Goal: Transaction & Acquisition: Purchase product/service

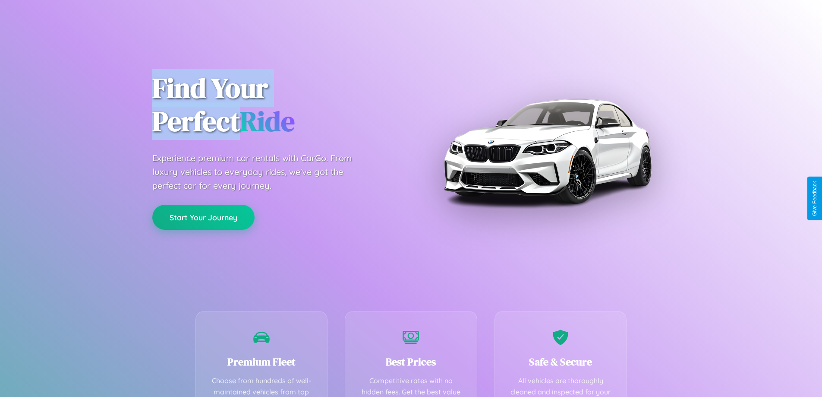
click at [203, 217] on button "Start Your Journey" at bounding box center [203, 217] width 102 height 25
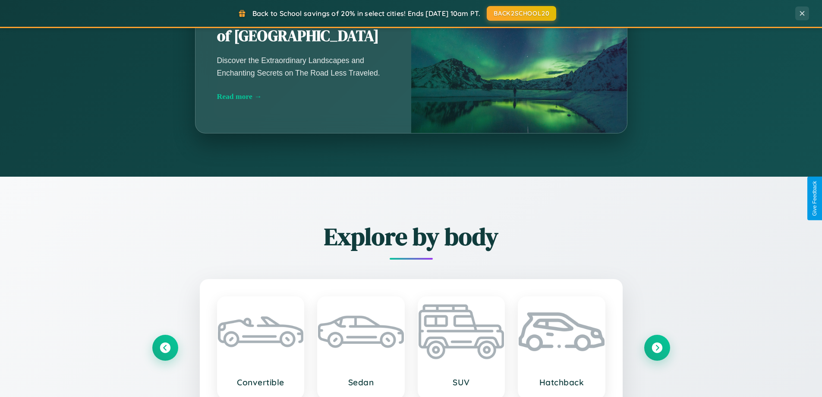
scroll to position [1387, 0]
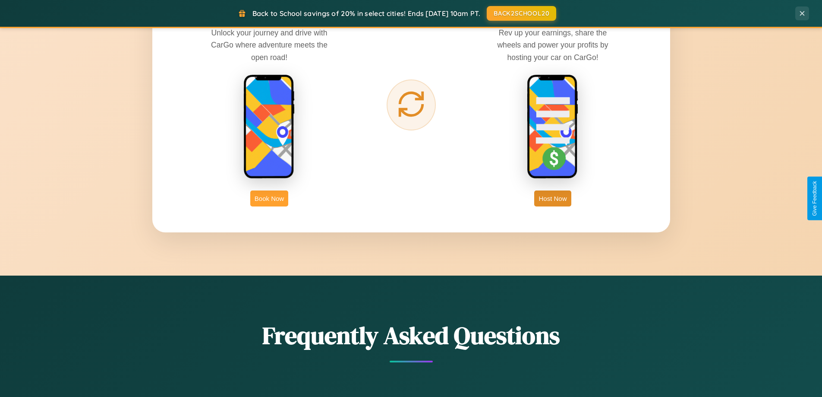
click at [269, 198] on button "Book Now" at bounding box center [269, 198] width 38 height 16
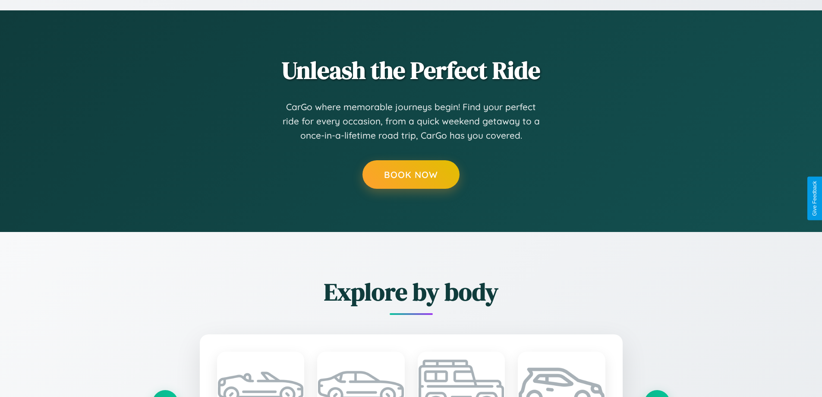
scroll to position [720, 0]
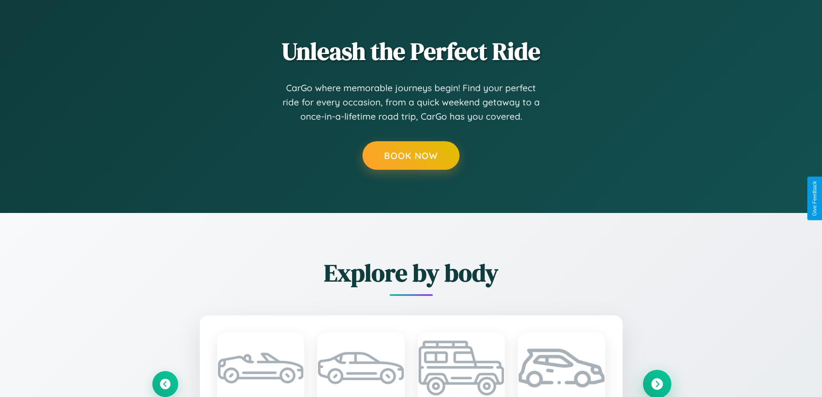
click at [657, 383] on icon at bounding box center [658, 384] width 12 height 12
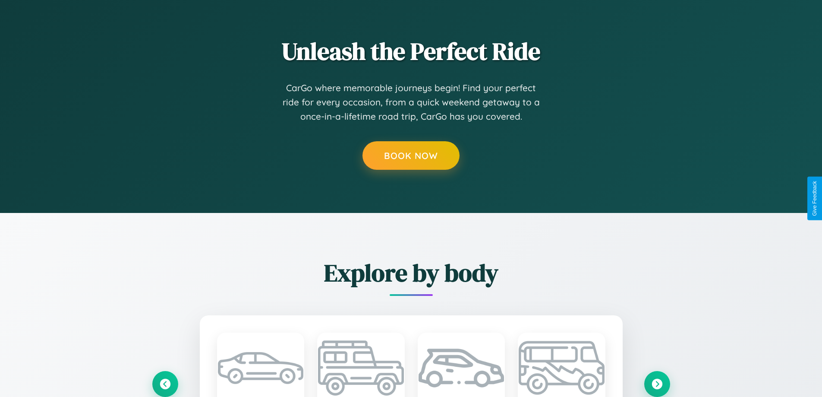
scroll to position [0, 0]
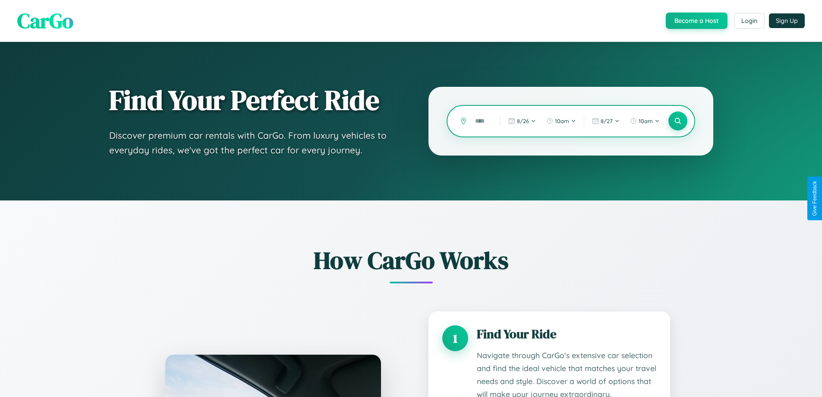
click at [481, 121] on input "text" at bounding box center [481, 121] width 21 height 15
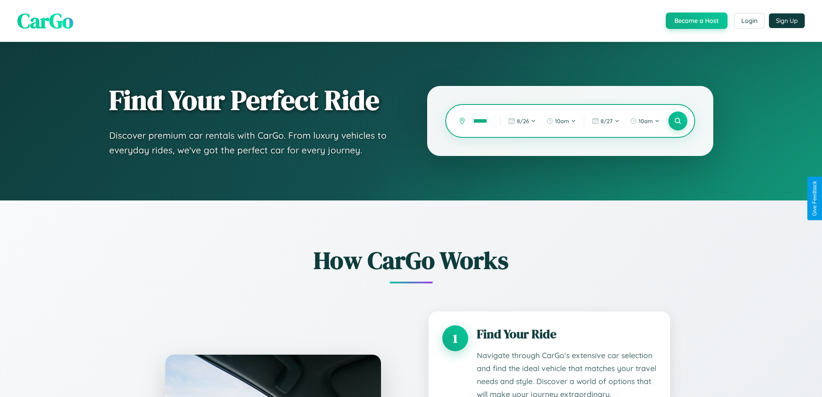
scroll to position [0, 7]
type input "*******"
click at [678, 121] on icon at bounding box center [678, 121] width 8 height 8
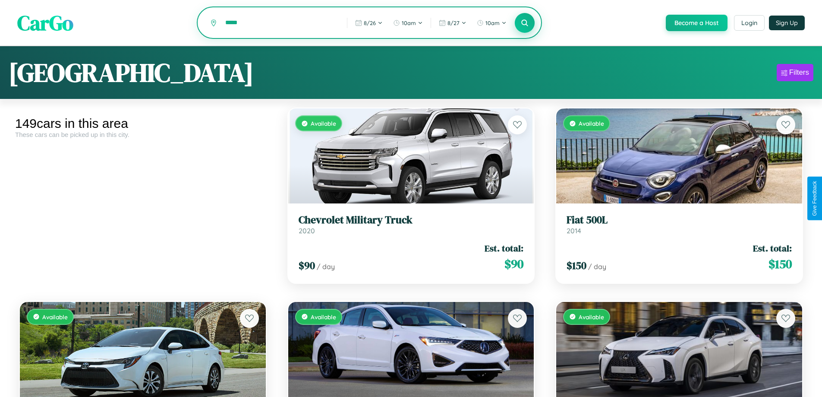
type input "*****"
click at [525, 23] on icon at bounding box center [525, 23] width 8 height 8
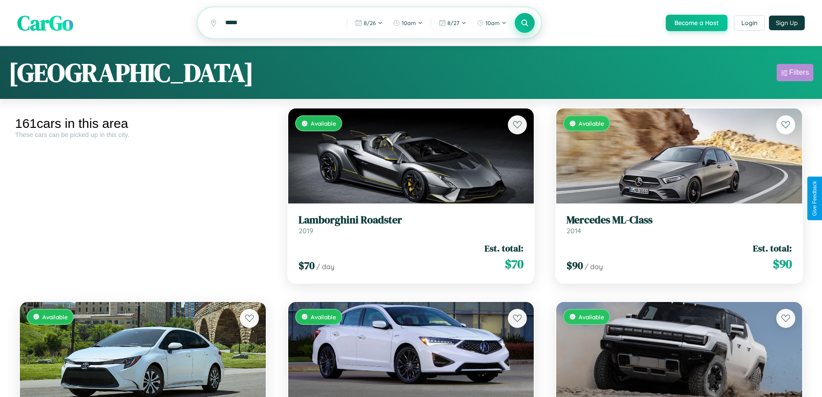
click at [795, 74] on div "Filters" at bounding box center [800, 72] width 20 height 9
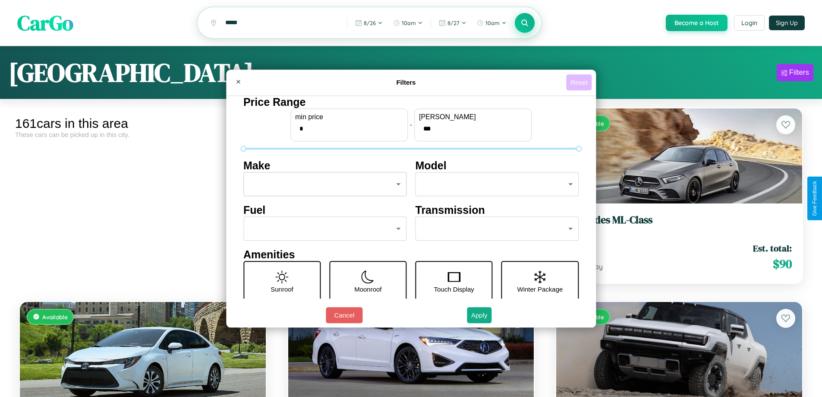
click at [580, 82] on button "Reset" at bounding box center [578, 82] width 25 height 16
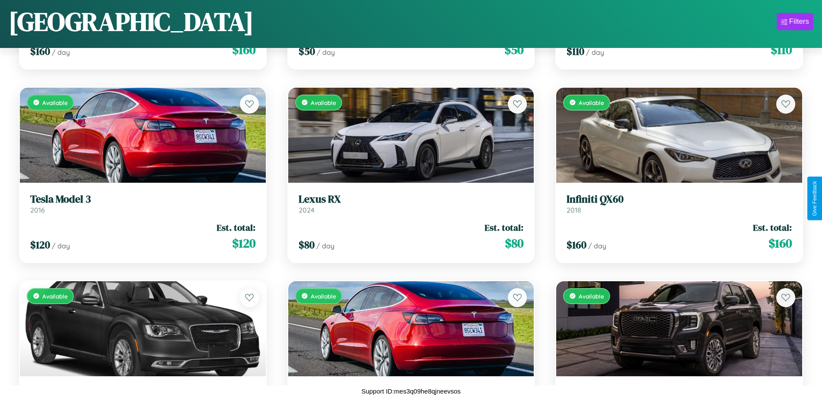
scroll to position [4568, 0]
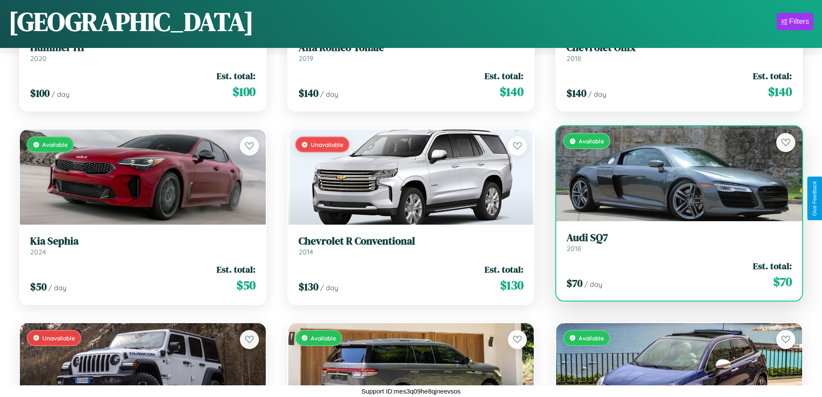
click at [674, 245] on link "Audi SQ7 2018" at bounding box center [679, 241] width 225 height 21
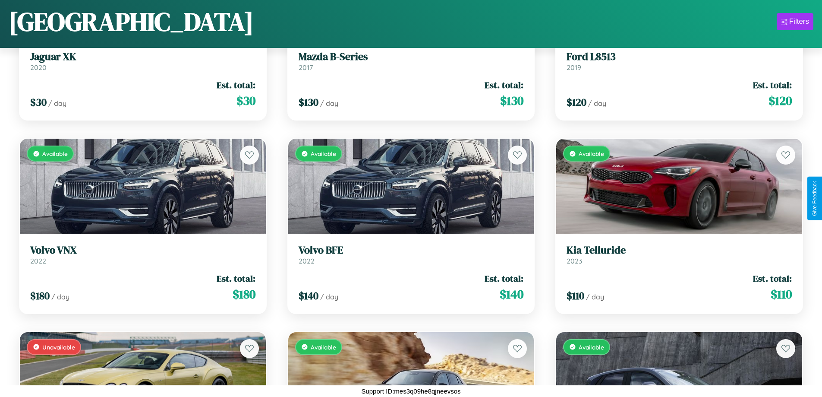
scroll to position [2442, 0]
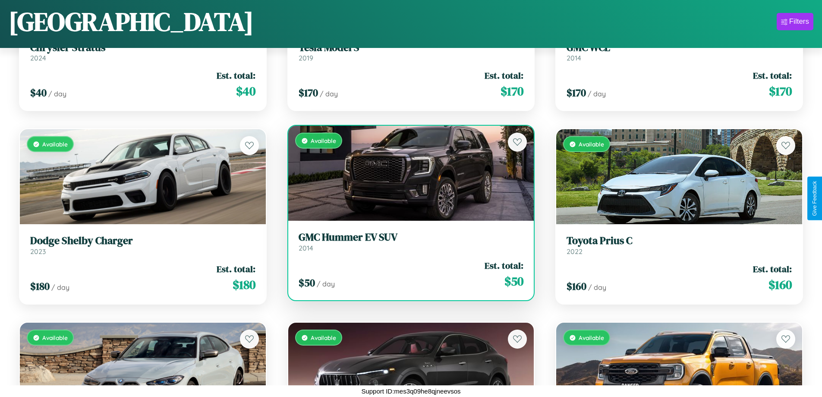
click at [408, 241] on h3 "GMC Hummer EV SUV" at bounding box center [411, 237] width 225 height 13
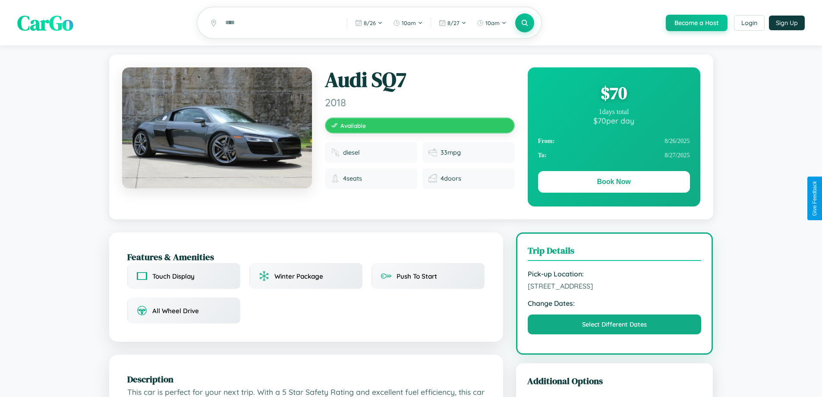
scroll to position [224, 0]
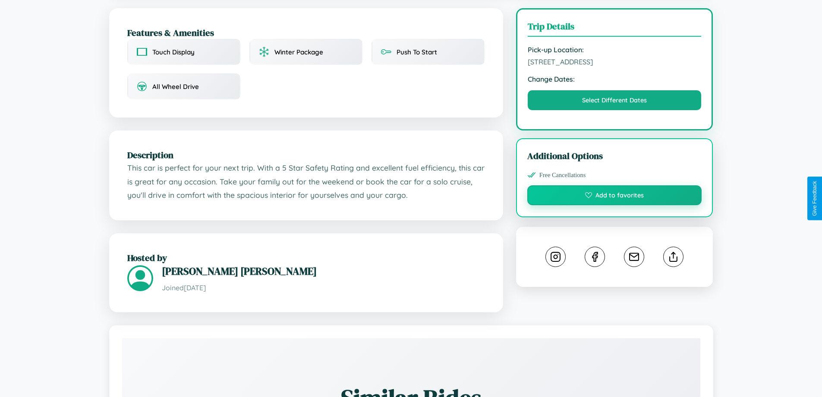
click at [615, 197] on button "Add to favorites" at bounding box center [615, 195] width 175 height 20
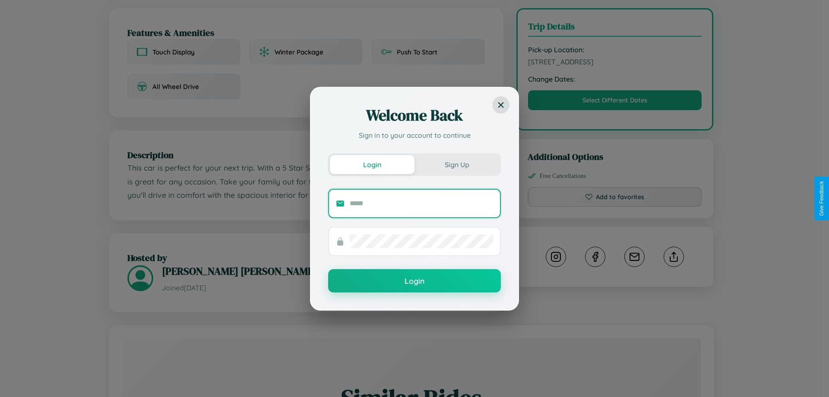
click at [421, 203] on input "text" at bounding box center [421, 203] width 143 height 14
type input "**********"
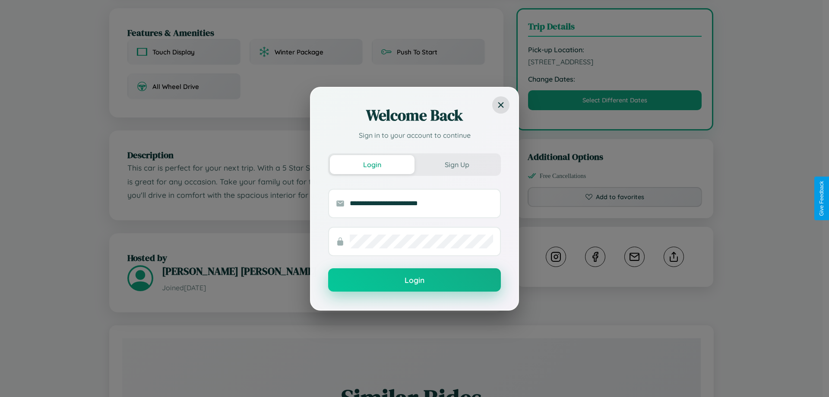
click at [414, 280] on button "Login" at bounding box center [414, 279] width 173 height 23
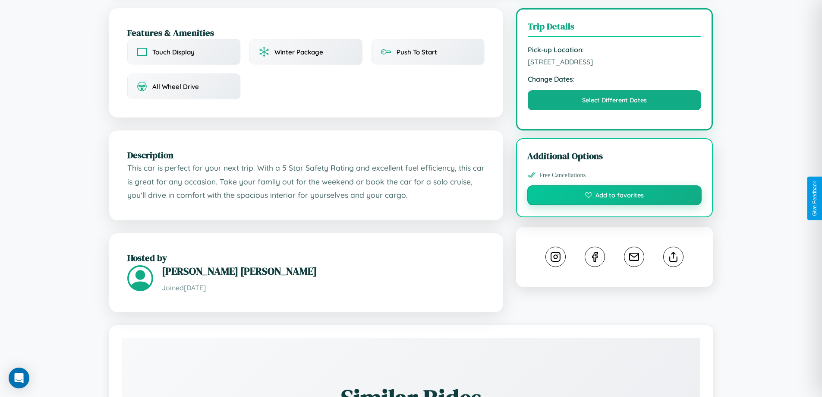
click at [615, 196] on button "Add to favorites" at bounding box center [615, 195] width 175 height 20
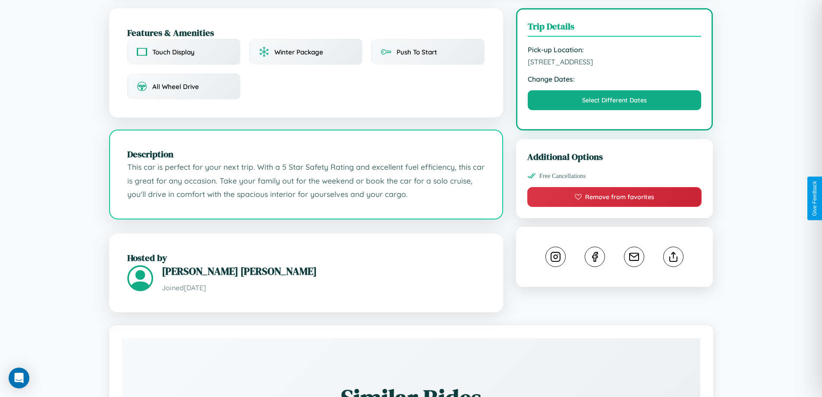
scroll to position [284, 0]
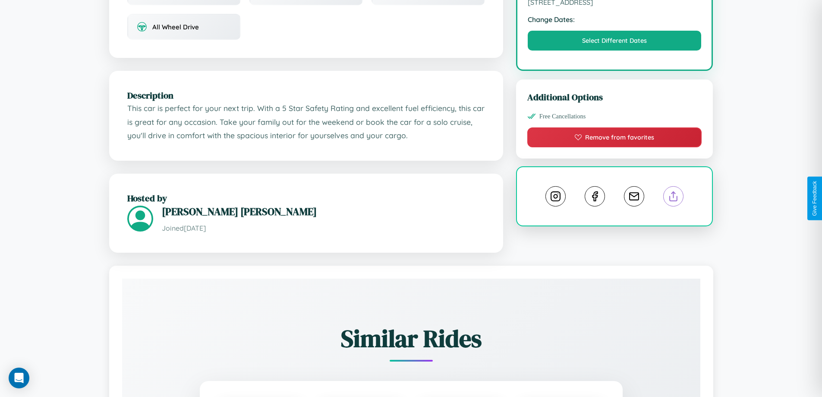
click at [674, 197] on line at bounding box center [674, 195] width 0 height 6
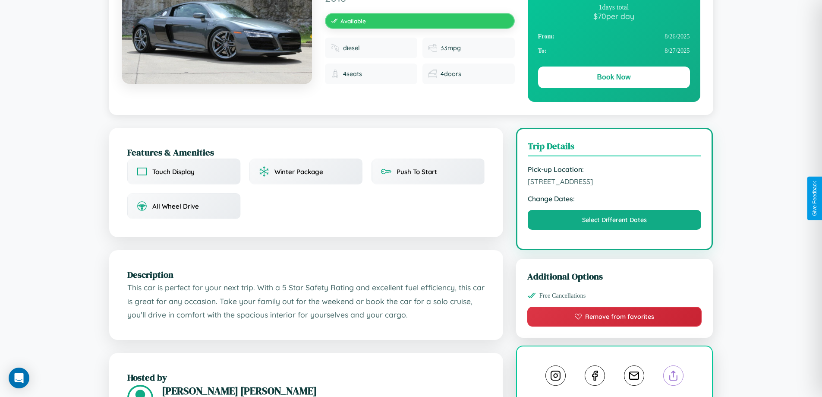
scroll to position [89, 0]
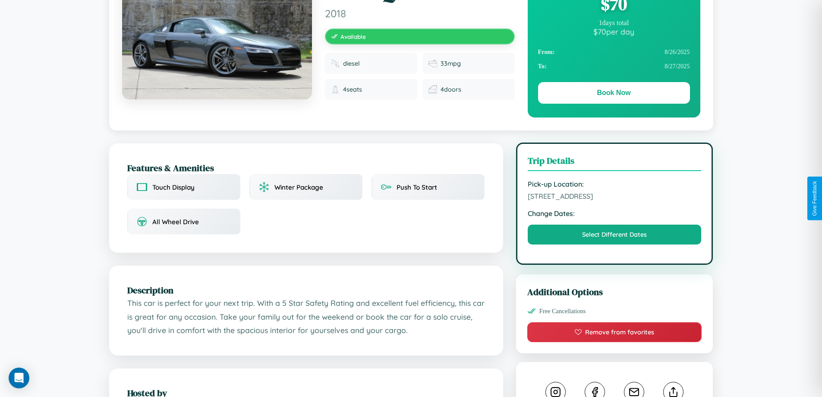
click at [615, 197] on span "7301 Front Street Paris 23398 France" at bounding box center [615, 196] width 174 height 9
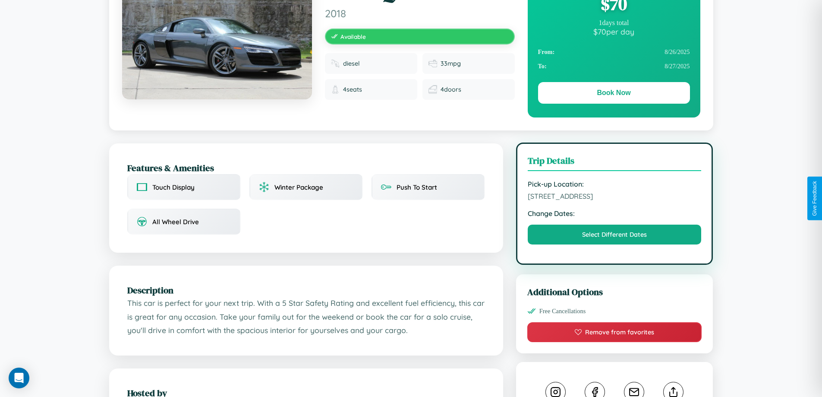
click at [615, 197] on span "7301 Front Street Paris 23398 France" at bounding box center [615, 196] width 174 height 9
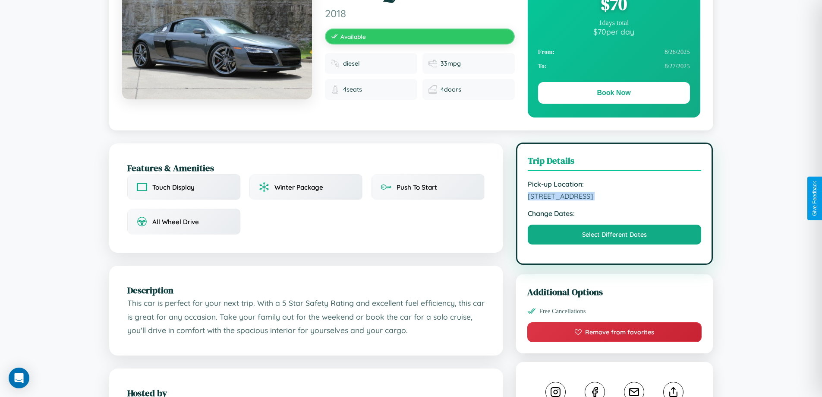
click at [615, 197] on span "7301 Front Street Paris 23398 France" at bounding box center [615, 196] width 174 height 9
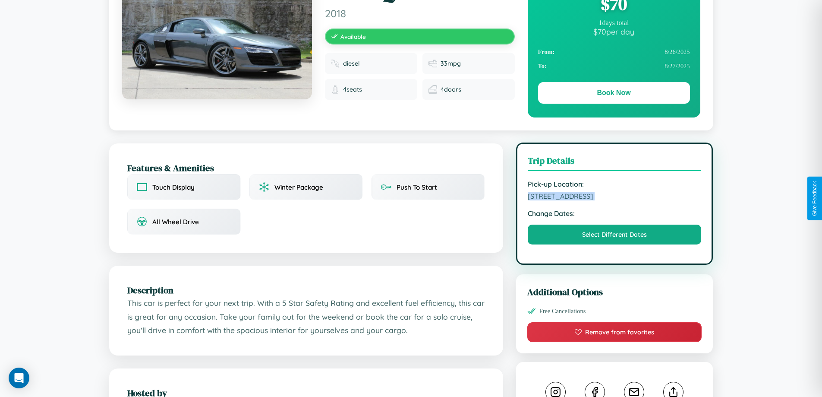
click at [615, 197] on span "7301 Front Street Paris 23398 France" at bounding box center [615, 196] width 174 height 9
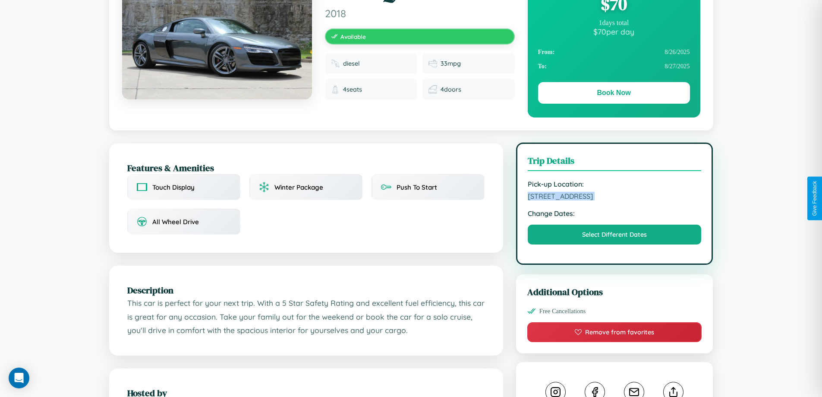
click at [615, 197] on span "7301 Front Street Paris 23398 France" at bounding box center [615, 196] width 174 height 9
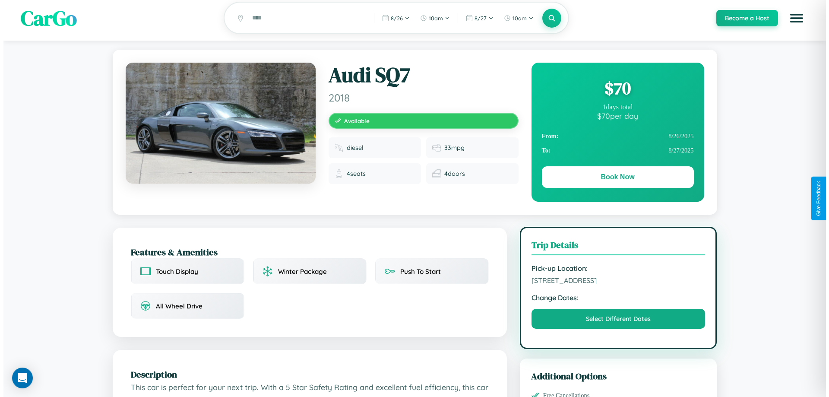
scroll to position [0, 0]
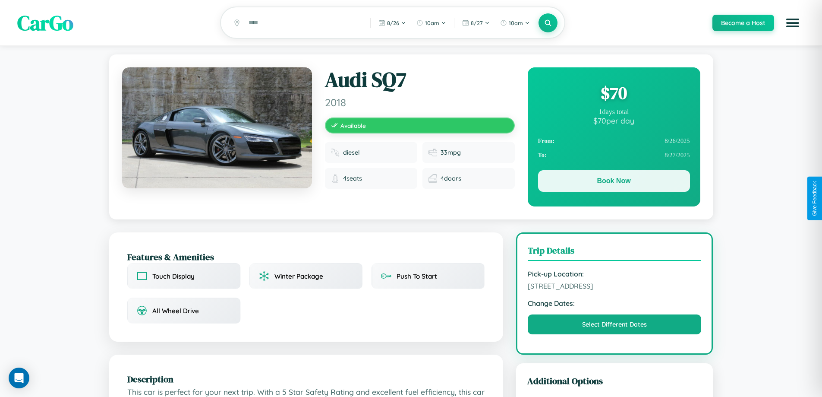
click at [614, 182] on button "Book Now" at bounding box center [614, 181] width 152 height 22
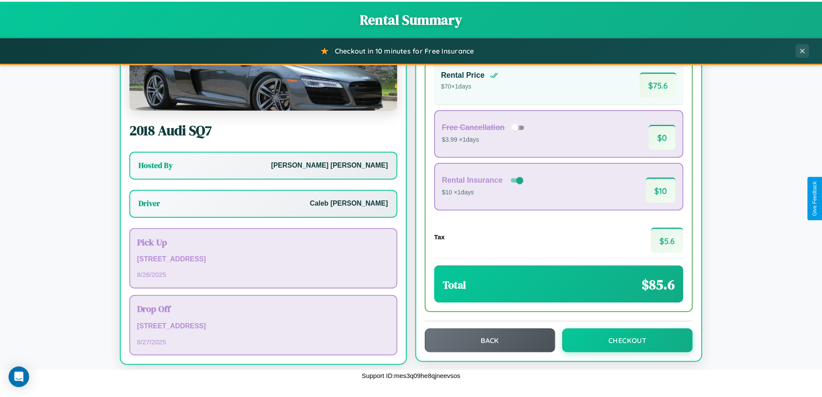
scroll to position [62, 0]
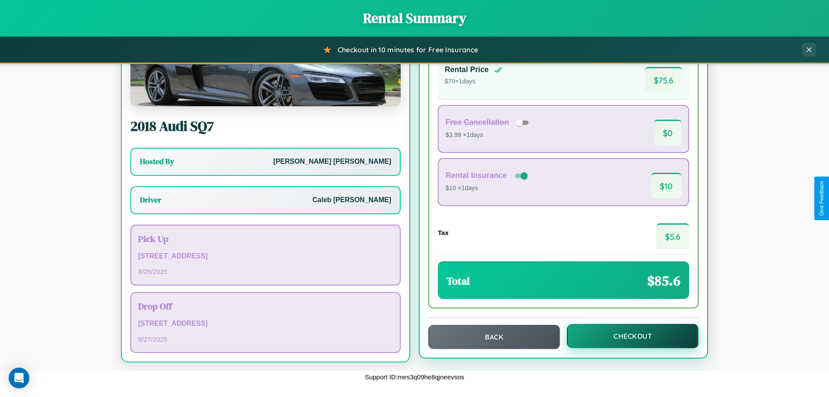
click at [627, 336] on button "Checkout" at bounding box center [633, 336] width 132 height 24
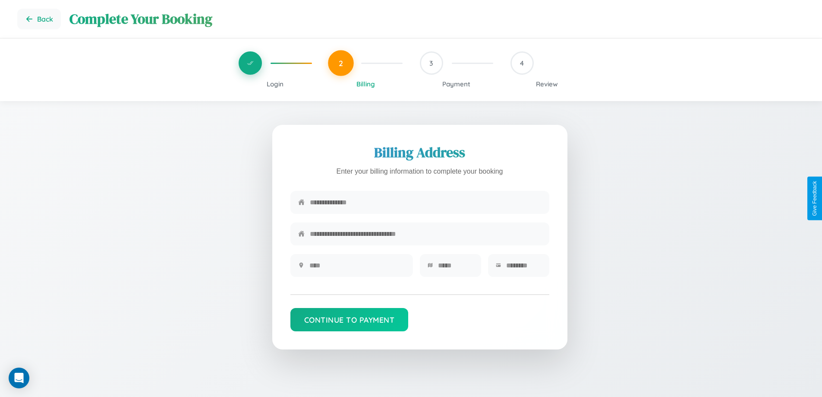
click at [426, 203] on input "text" at bounding box center [426, 202] width 232 height 21
type input "**********"
click at [357, 268] on input "text" at bounding box center [358, 265] width 96 height 21
type input "********"
click at [456, 268] on input "text" at bounding box center [455, 265] width 35 height 21
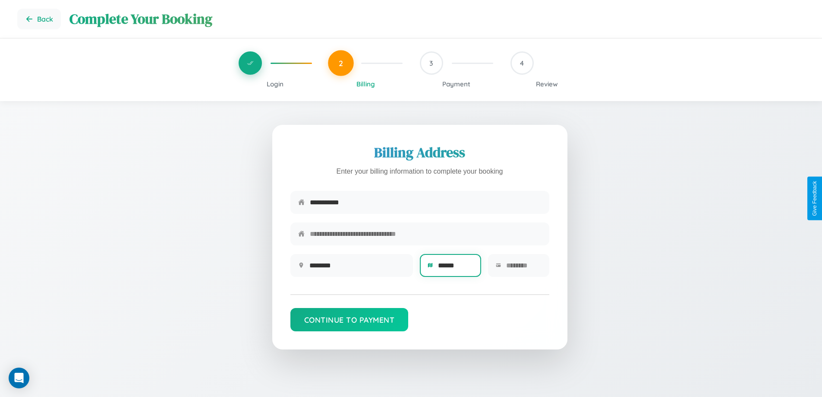
type input "******"
click at [524, 268] on input "text" at bounding box center [523, 265] width 35 height 21
type input "*****"
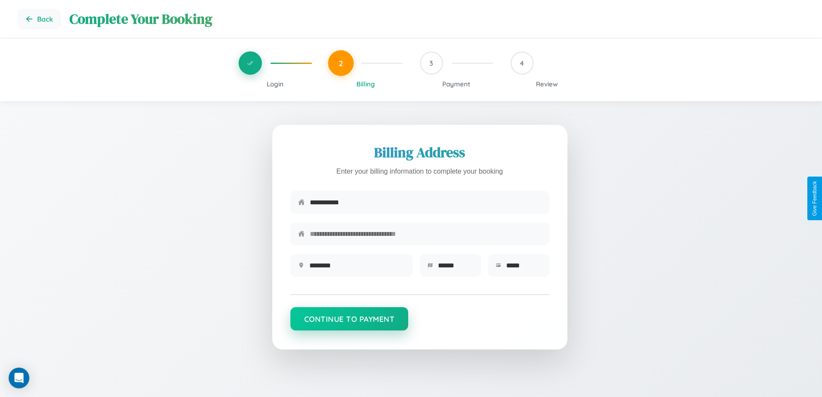
click at [349, 323] on button "Continue to Payment" at bounding box center [350, 318] width 118 height 23
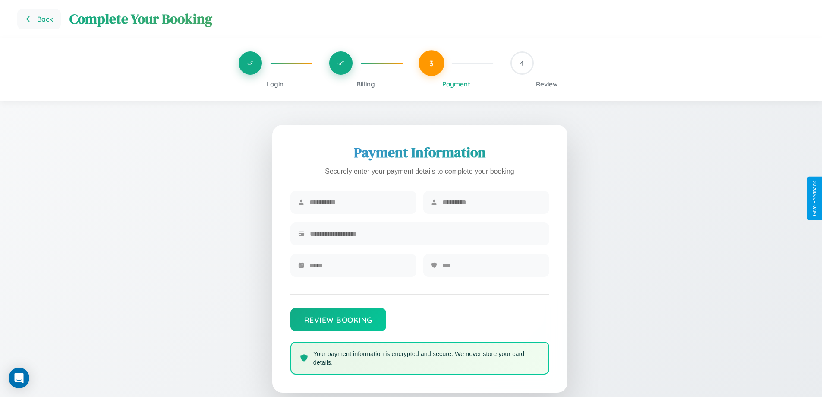
click at [359, 202] on input "text" at bounding box center [359, 202] width 99 height 21
type input "*****"
click at [492, 202] on input "text" at bounding box center [492, 202] width 99 height 21
type input "*********"
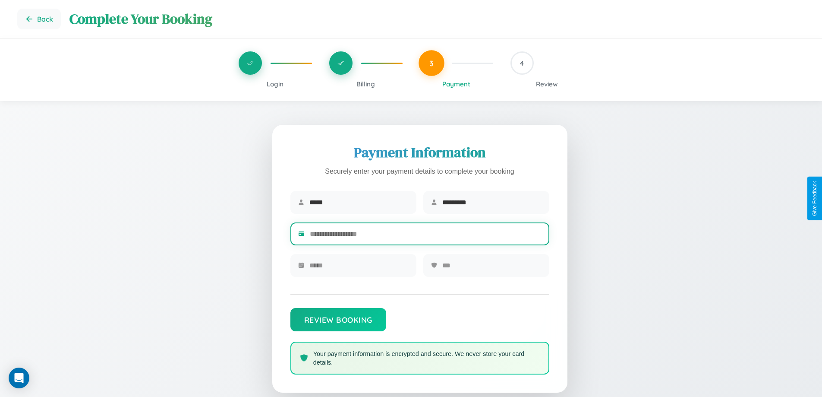
click at [426, 235] on input "text" at bounding box center [426, 233] width 232 height 21
type input "**********"
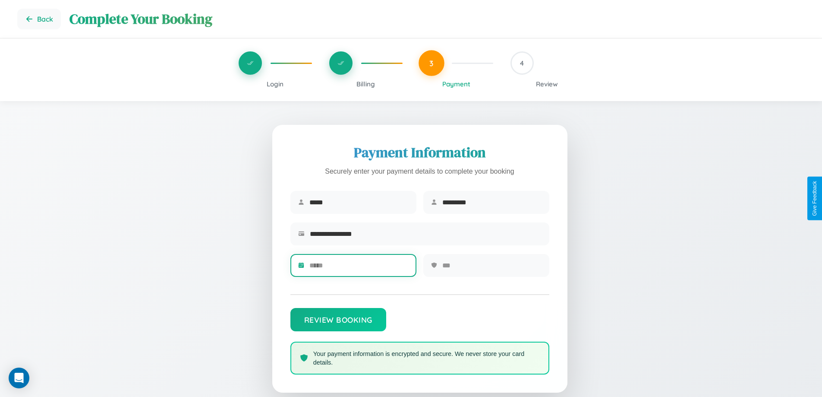
click at [359, 268] on input "text" at bounding box center [359, 265] width 99 height 21
type input "*****"
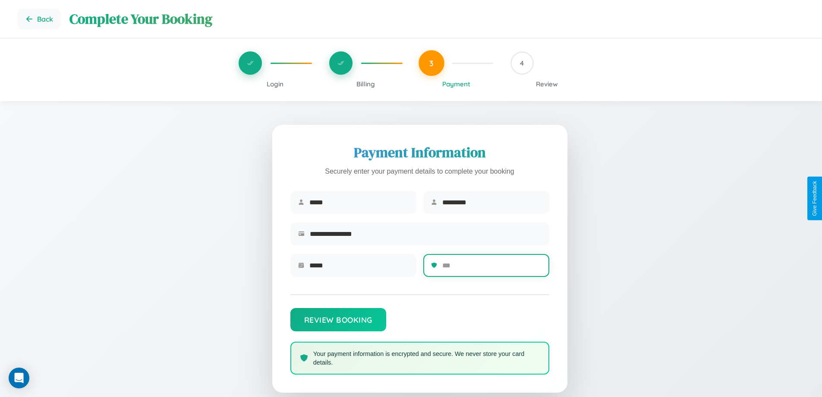
click at [492, 268] on input "text" at bounding box center [492, 265] width 99 height 21
type input "***"
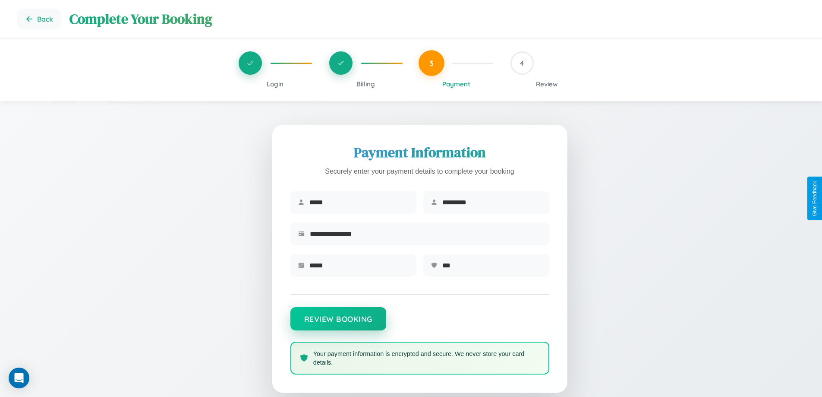
click at [338, 323] on button "Review Booking" at bounding box center [339, 318] width 96 height 23
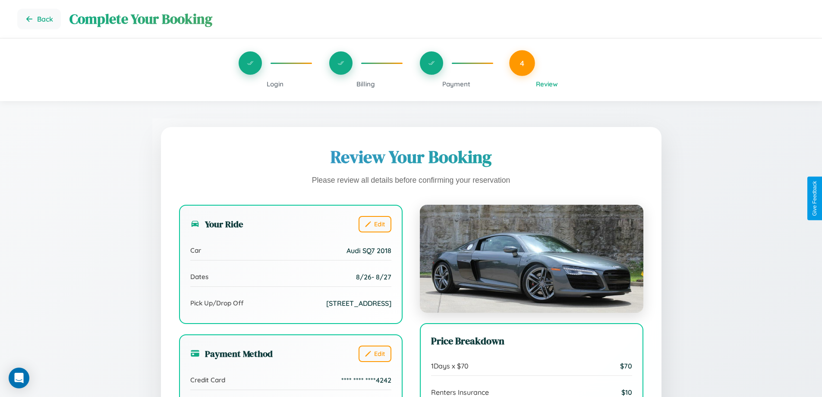
click at [366, 84] on span "Billing" at bounding box center [366, 84] width 19 height 8
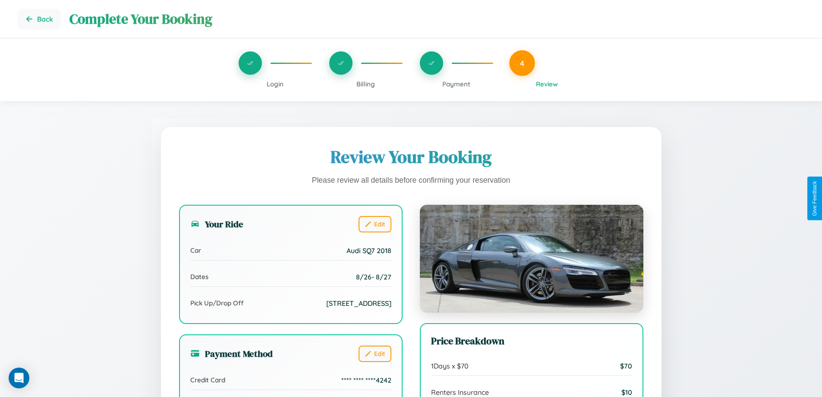
click at [366, 84] on span "Billing" at bounding box center [366, 84] width 19 height 8
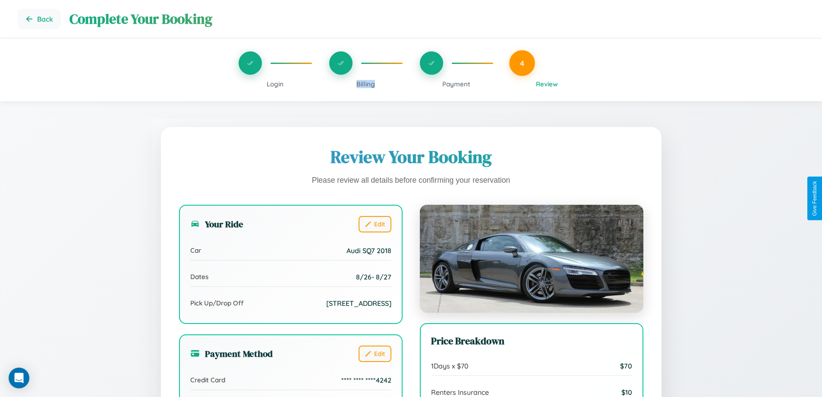
click at [366, 84] on span "Billing" at bounding box center [366, 84] width 19 height 8
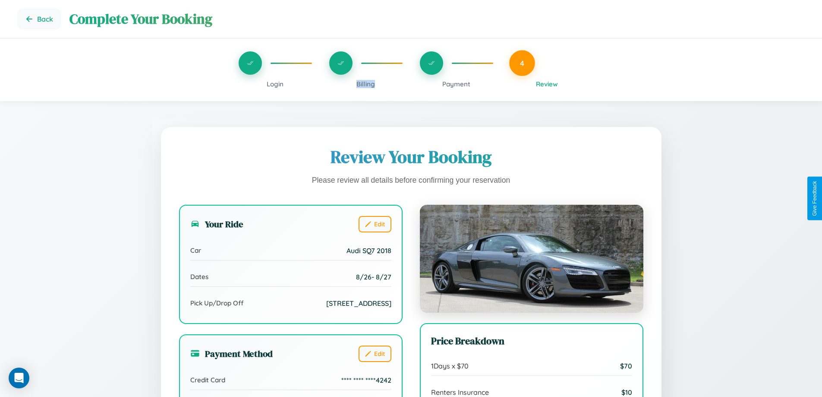
click at [366, 84] on span "Billing" at bounding box center [366, 84] width 19 height 8
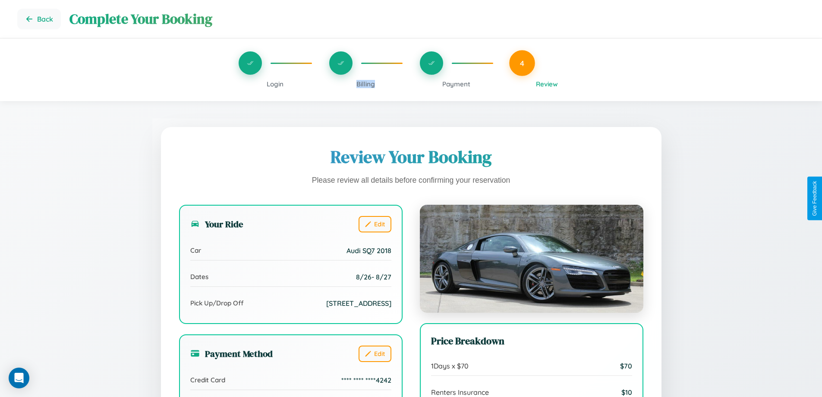
click at [366, 84] on span "Billing" at bounding box center [366, 84] width 19 height 8
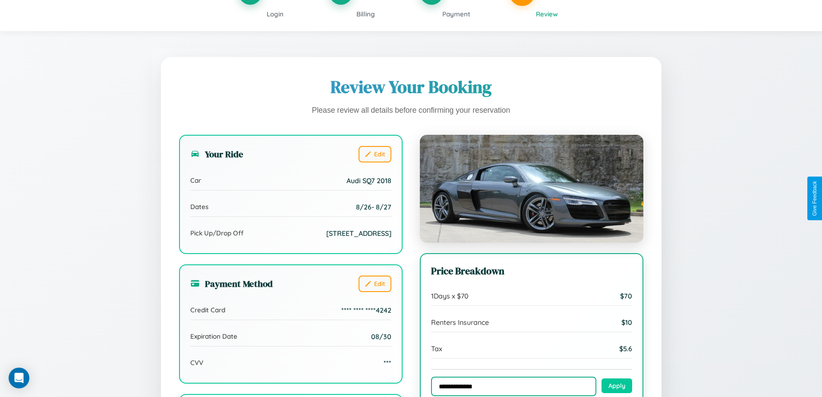
type input "**********"
click at [617, 386] on button "Apply" at bounding box center [617, 385] width 31 height 15
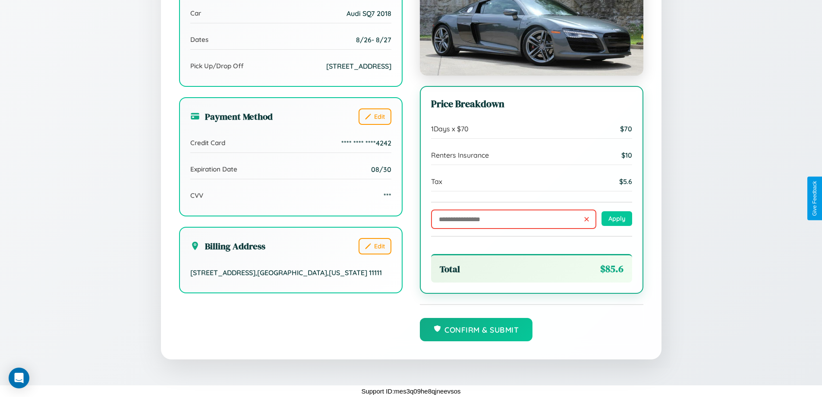
scroll to position [238, 0]
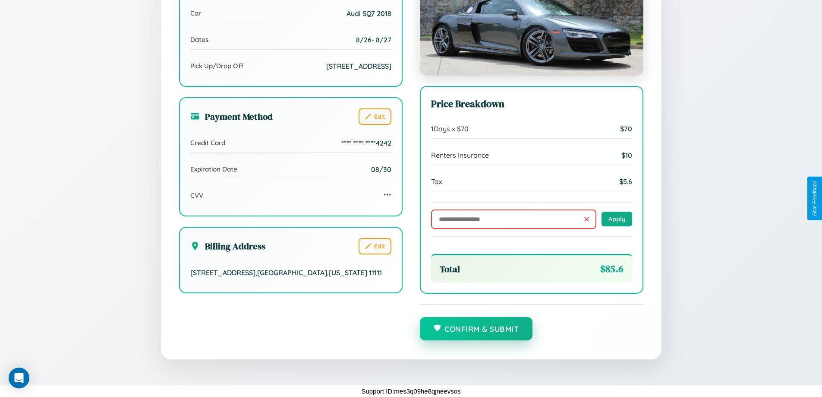
click at [476, 329] on button "Confirm & Submit" at bounding box center [476, 328] width 113 height 23
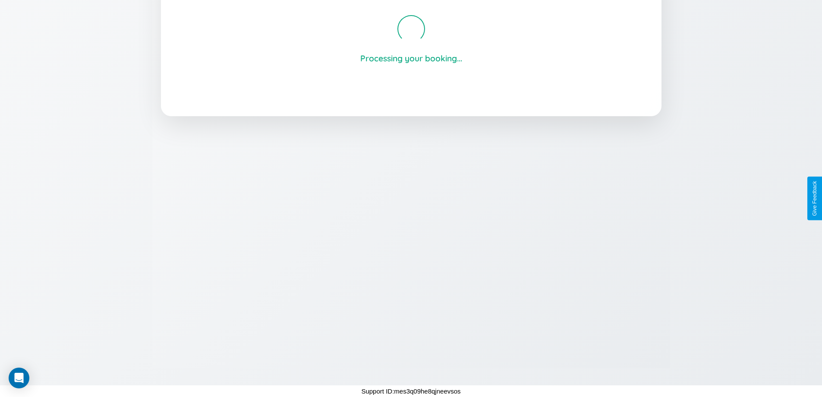
scroll to position [164, 0]
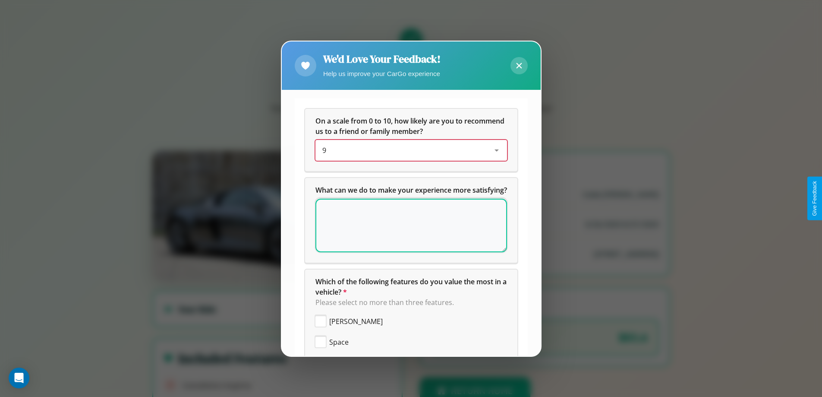
click at [408, 150] on div "9" at bounding box center [405, 150] width 164 height 10
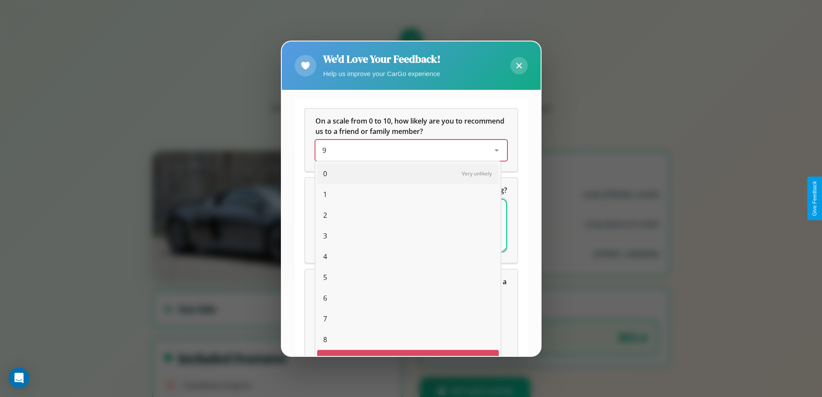
scroll to position [15, 35]
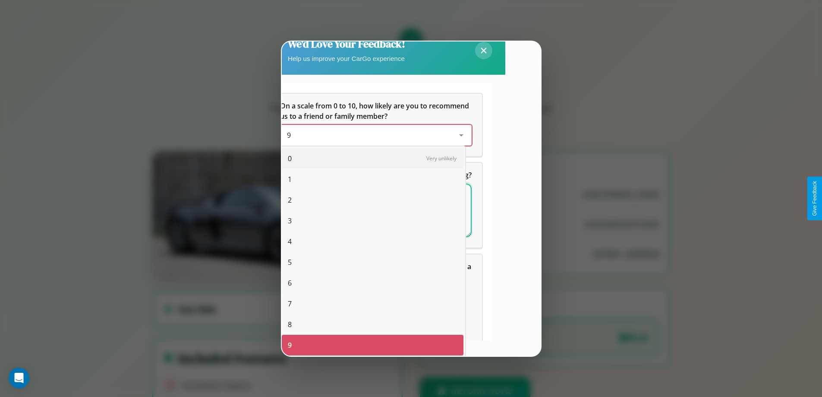
click at [290, 324] on span "8" at bounding box center [290, 324] width 4 height 10
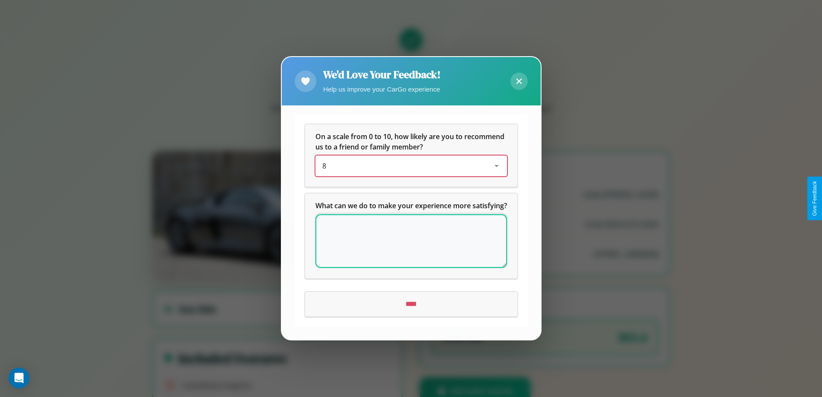
scroll to position [0, 0]
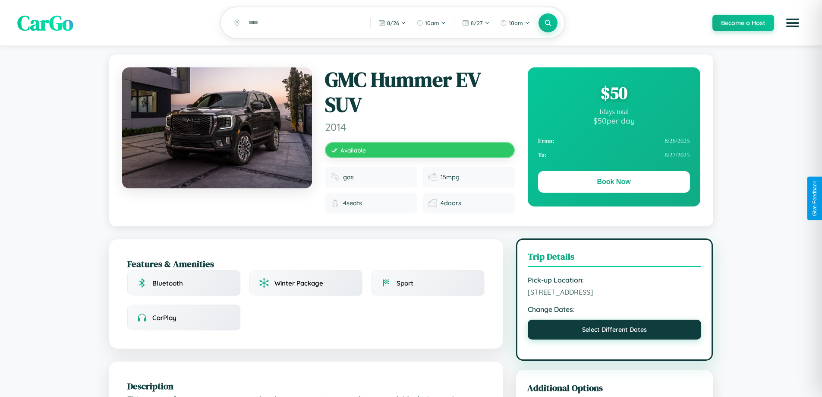
click at [615, 331] on button "Select Different Dates" at bounding box center [615, 329] width 174 height 20
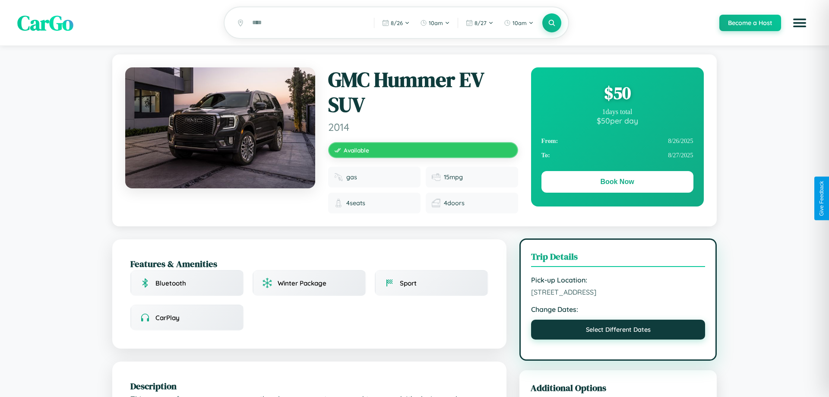
select select "*"
select select "****"
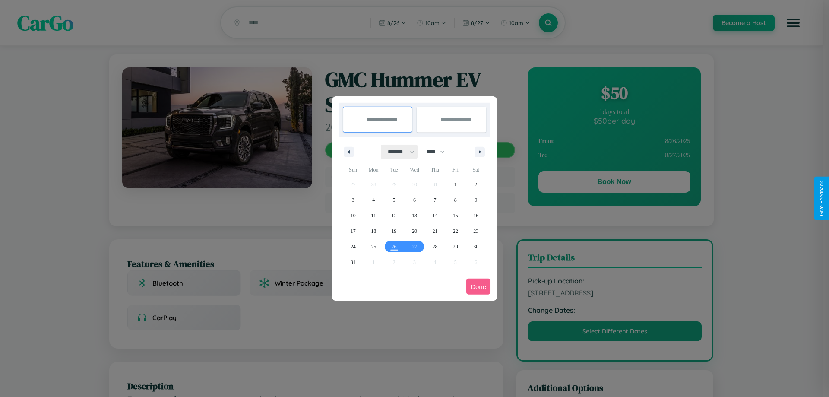
drag, startPoint x: 397, startPoint y: 152, endPoint x: 414, endPoint y: 173, distance: 27.6
click at [397, 152] on select "******* ******** ***** ***** *** **** **** ****** ********* ******* ******** **…" at bounding box center [399, 152] width 37 height 14
select select "*"
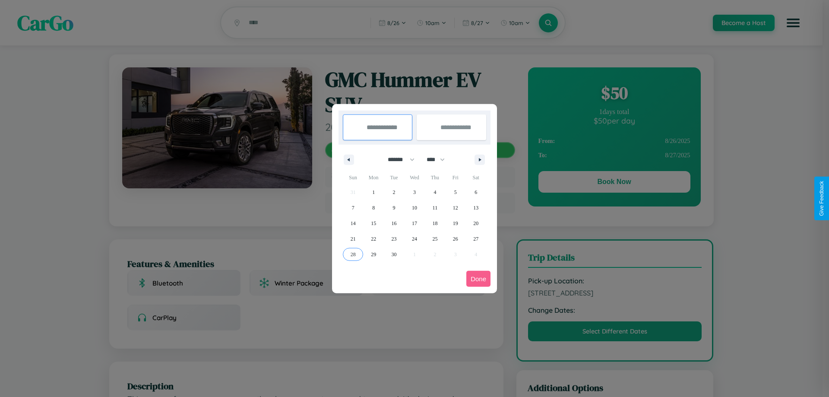
click at [353, 254] on span "28" at bounding box center [353, 255] width 5 height 16
type input "**********"
click at [480, 159] on icon "button" at bounding box center [481, 159] width 4 height 3
select select "*"
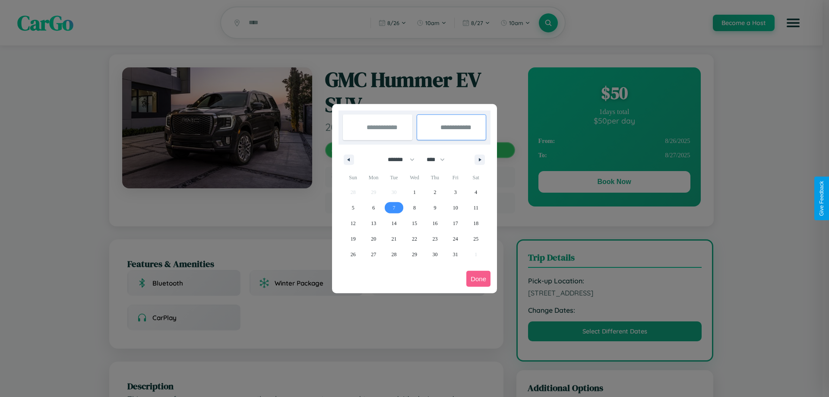
click at [394, 207] on span "7" at bounding box center [394, 208] width 3 height 16
type input "**********"
select select "*"
click at [478, 278] on button "Done" at bounding box center [478, 279] width 24 height 16
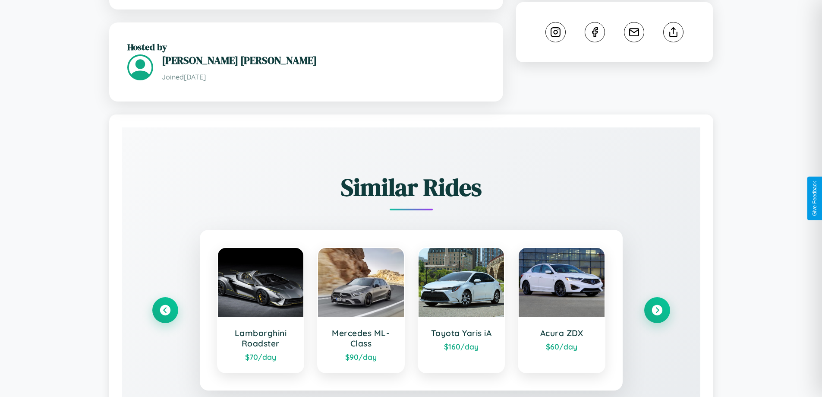
scroll to position [527, 0]
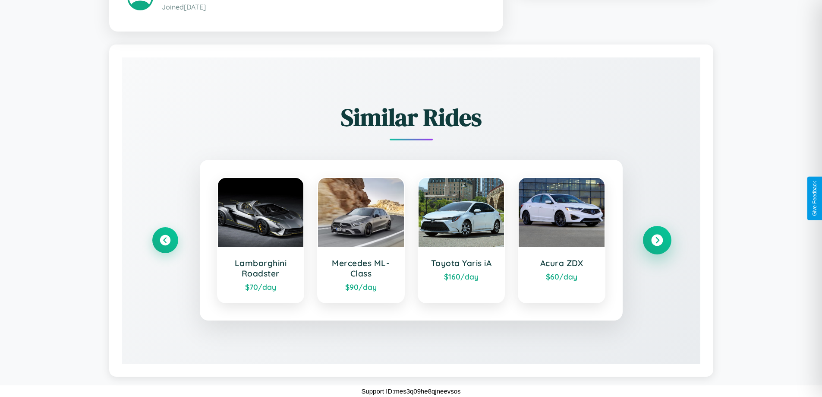
click at [657, 240] on icon at bounding box center [658, 240] width 12 height 12
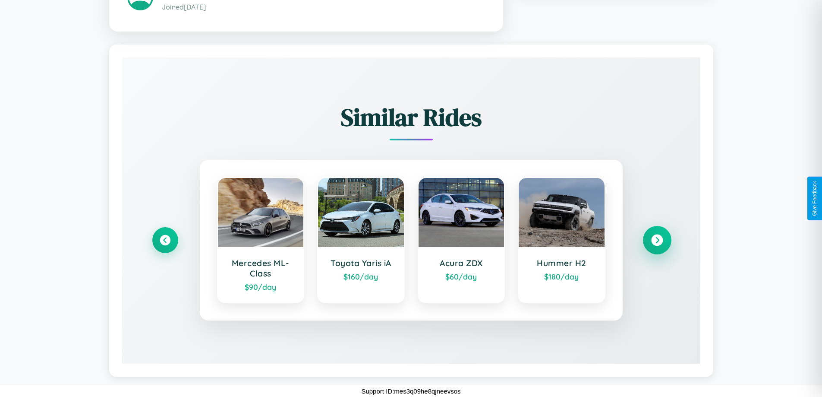
click at [657, 240] on icon at bounding box center [658, 240] width 12 height 12
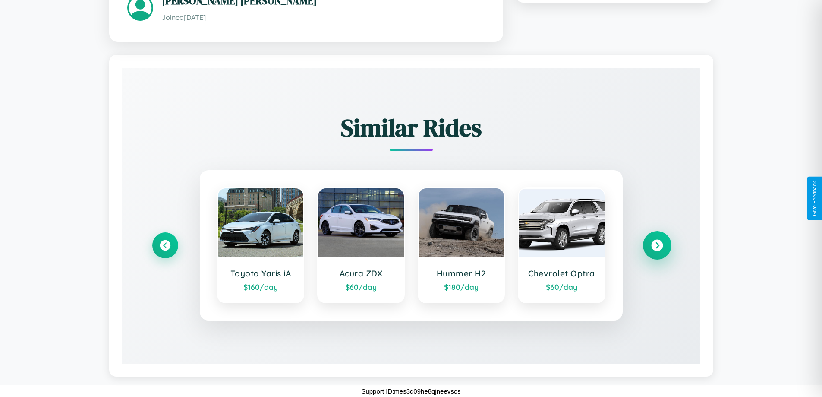
scroll to position [516, 0]
click at [657, 245] on icon at bounding box center [658, 245] width 12 height 12
